Goal: Task Accomplishment & Management: Use online tool/utility

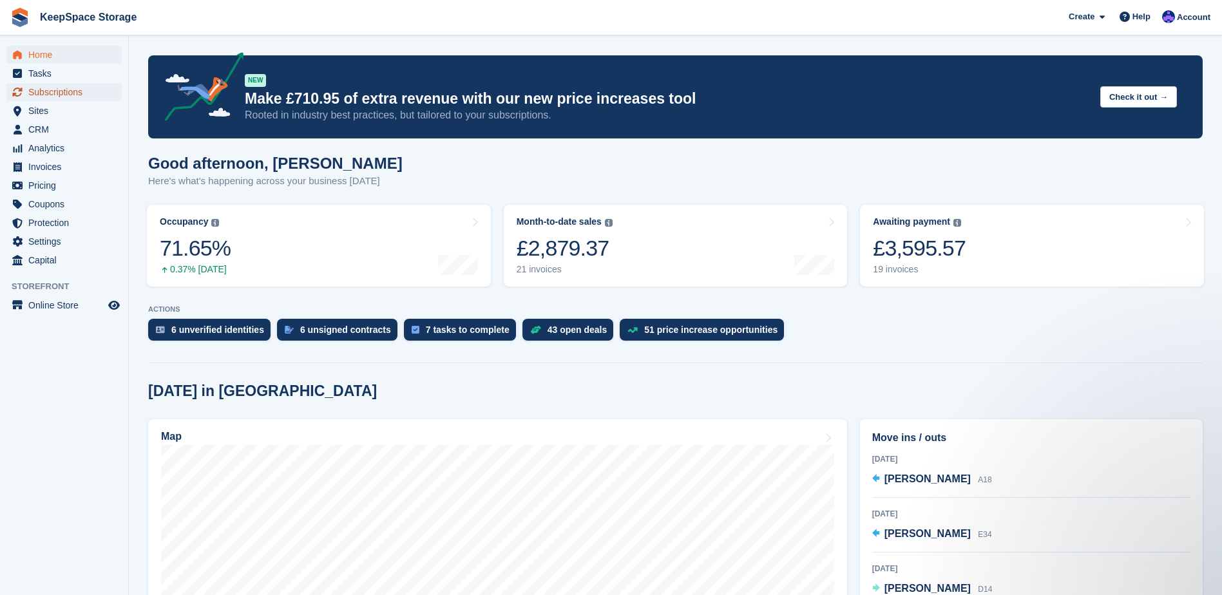
click at [90, 92] on span "Subscriptions" at bounding box center [66, 92] width 77 height 18
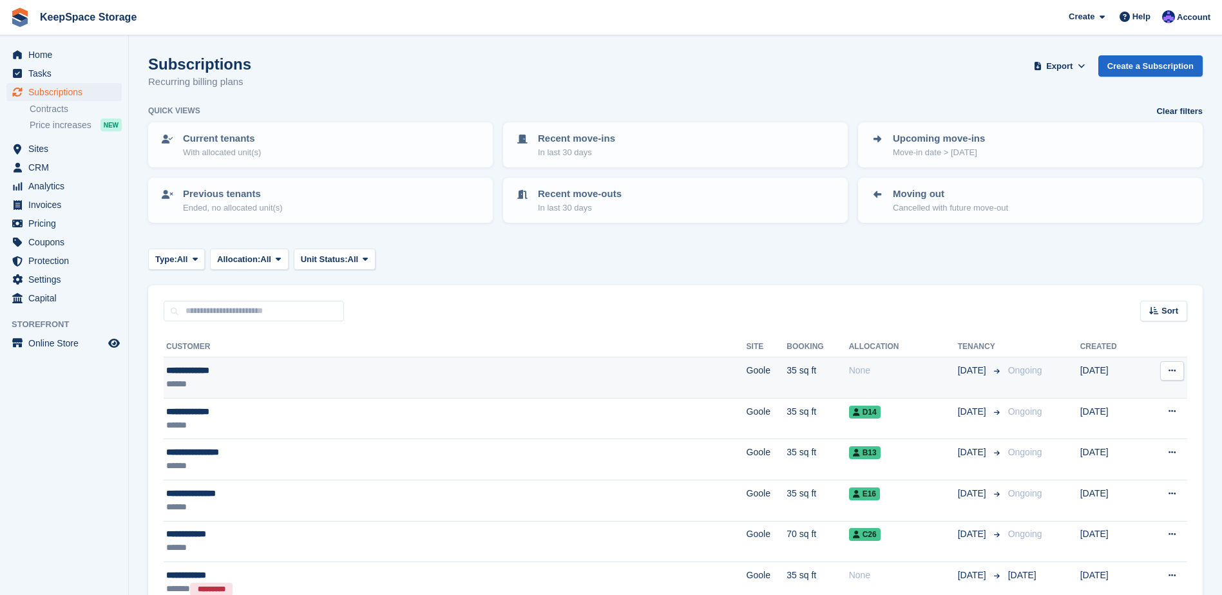
click at [431, 396] on td "**********" at bounding box center [455, 378] width 583 height 41
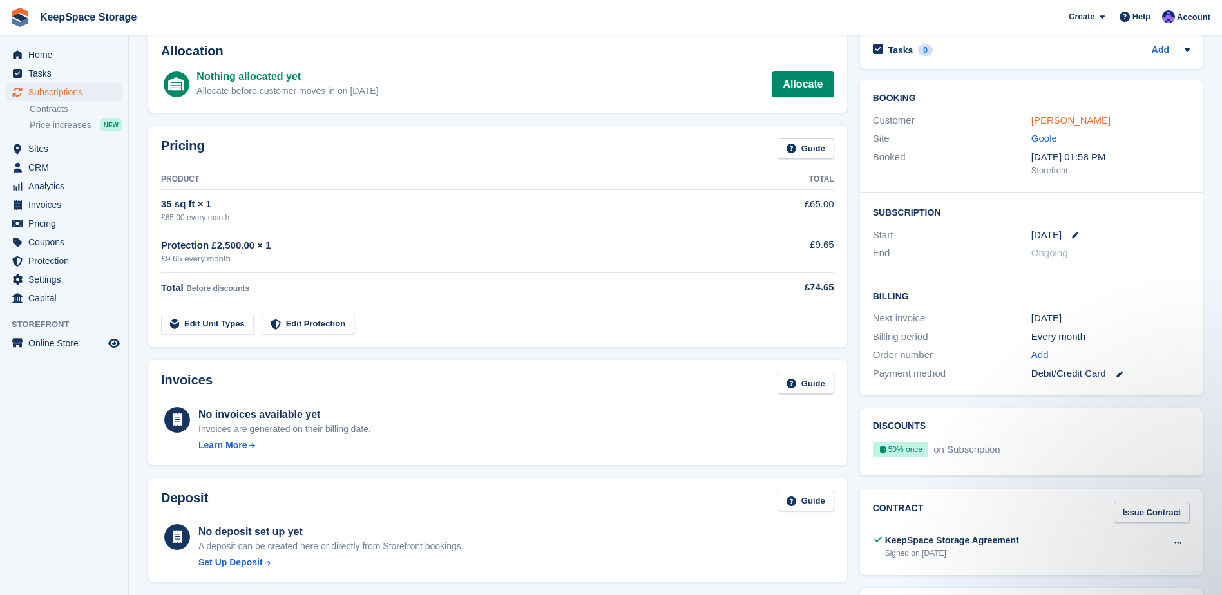
click at [1091, 124] on link "Rikki adamson" at bounding box center [1070, 120] width 79 height 11
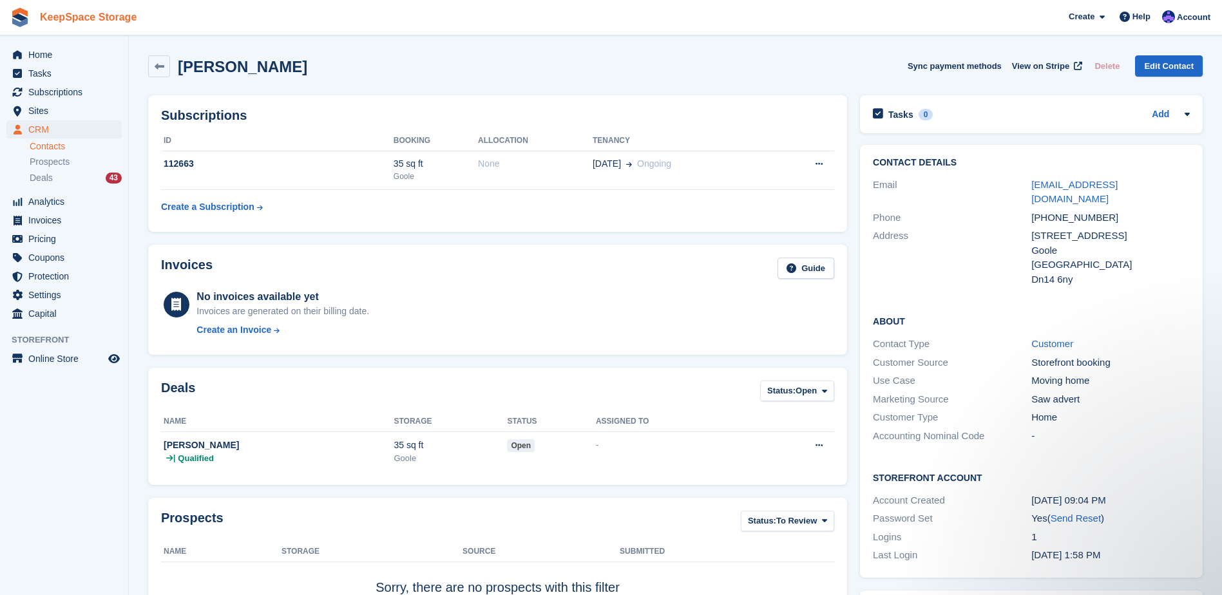
click at [87, 16] on link "KeepSpace Storage" at bounding box center [88, 16] width 107 height 21
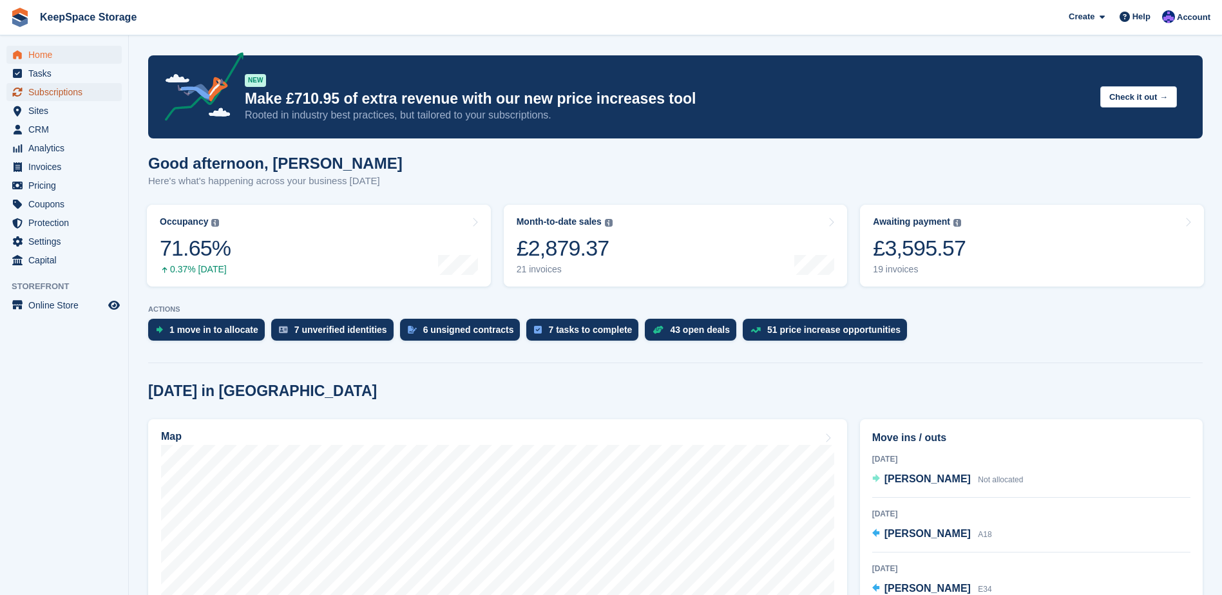
click at [72, 87] on span "Subscriptions" at bounding box center [66, 92] width 77 height 18
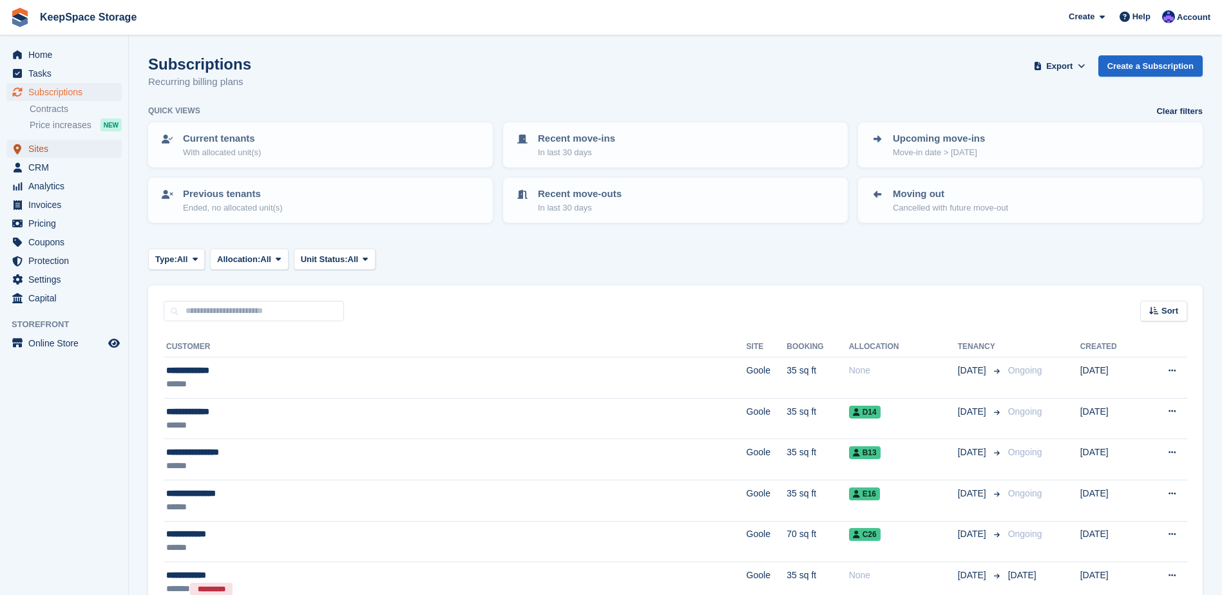
click at [57, 153] on span "Sites" at bounding box center [66, 149] width 77 height 18
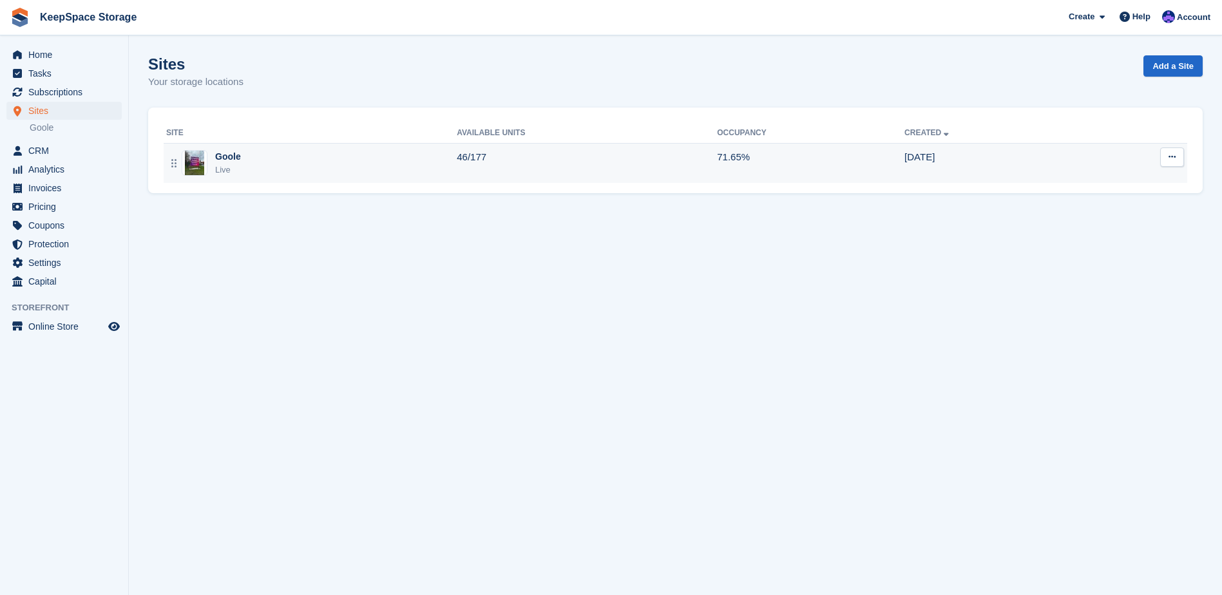
click at [365, 151] on div "Goole Live" at bounding box center [311, 163] width 291 height 26
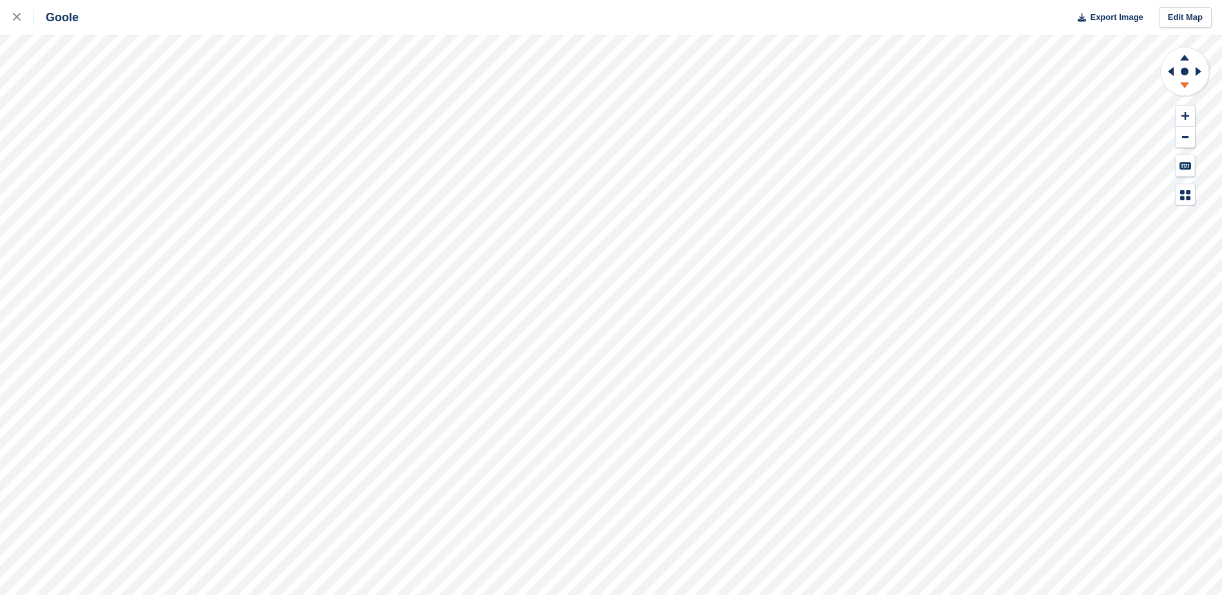
click at [1188, 86] on icon at bounding box center [1184, 87] width 33 height 16
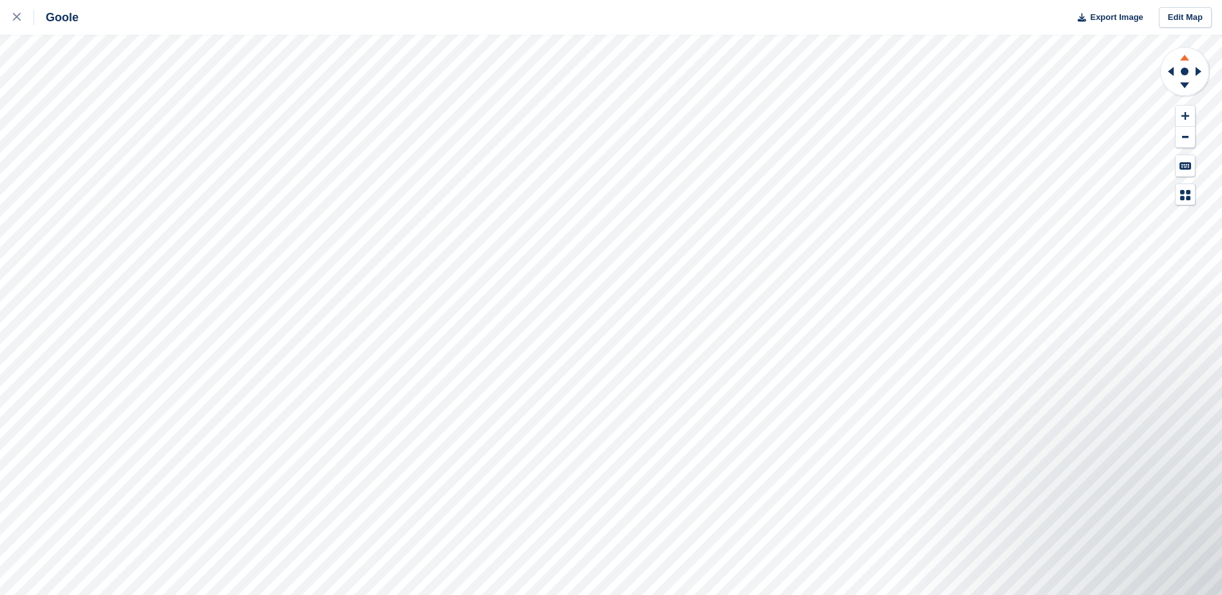
click at [1182, 57] on icon at bounding box center [1184, 56] width 33 height 16
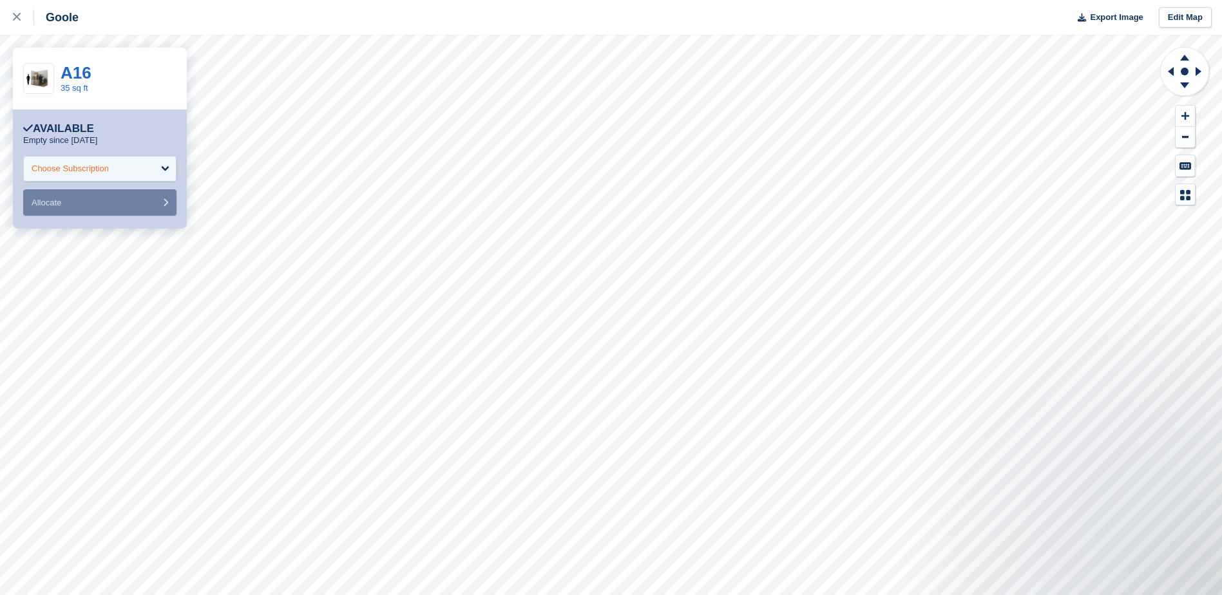
click at [128, 165] on div "Choose Subscription" at bounding box center [99, 169] width 153 height 26
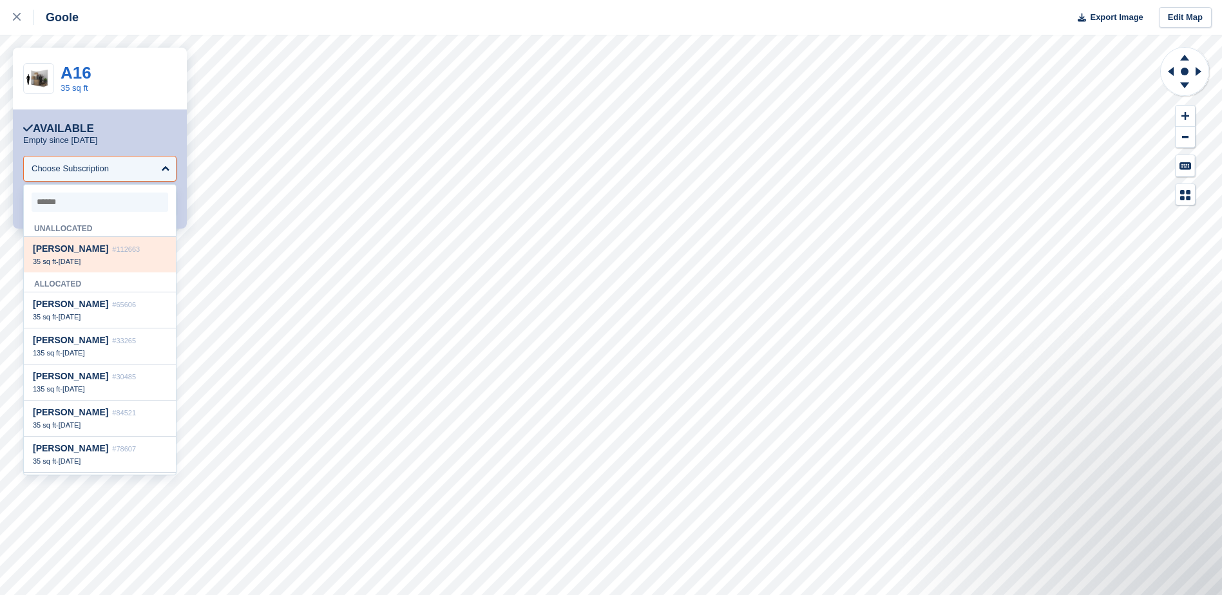
click at [112, 249] on span "#112663" at bounding box center [126, 249] width 28 height 8
select select "******"
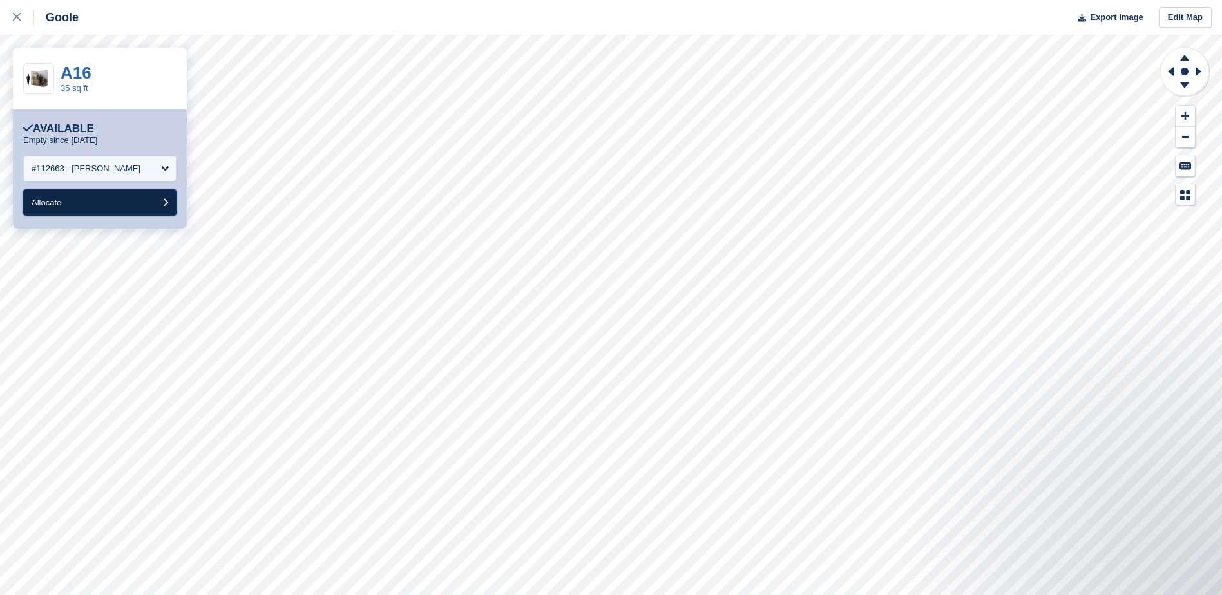
click at [110, 200] on button "Allocate" at bounding box center [99, 202] width 153 height 26
